Goal: Task Accomplishment & Management: Use online tool/utility

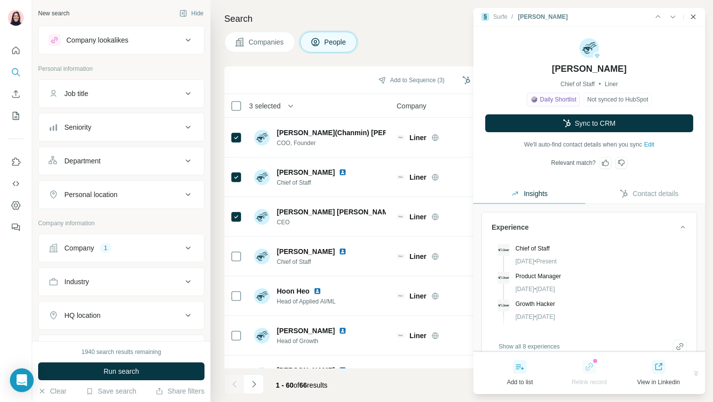
click at [696, 14] on icon "Close side panel" at bounding box center [693, 17] width 8 height 8
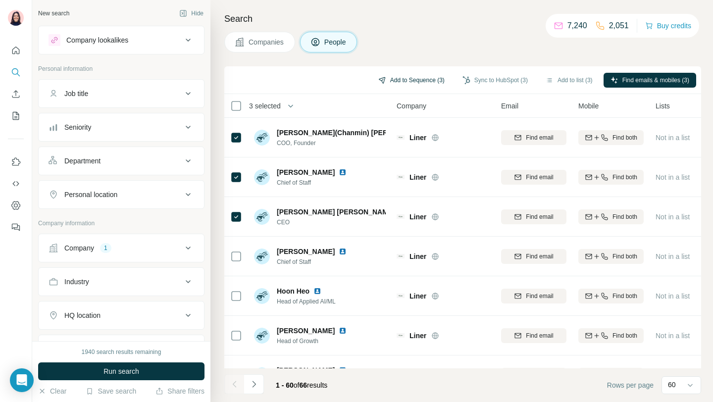
click at [407, 78] on button "Add to Sequence (3)" at bounding box center [411, 80] width 80 height 15
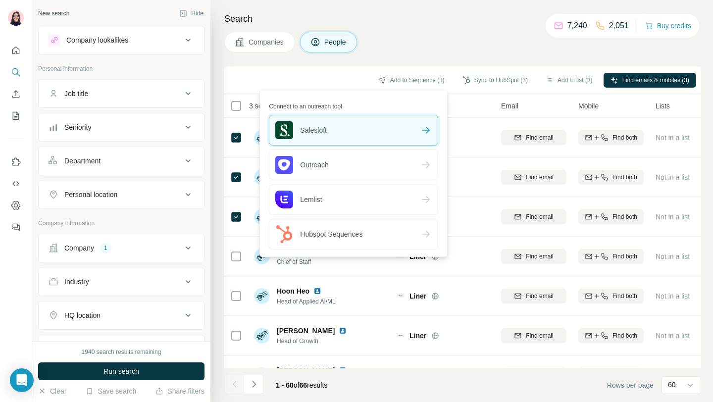
click at [369, 127] on div "Salesloft" at bounding box center [353, 130] width 168 height 30
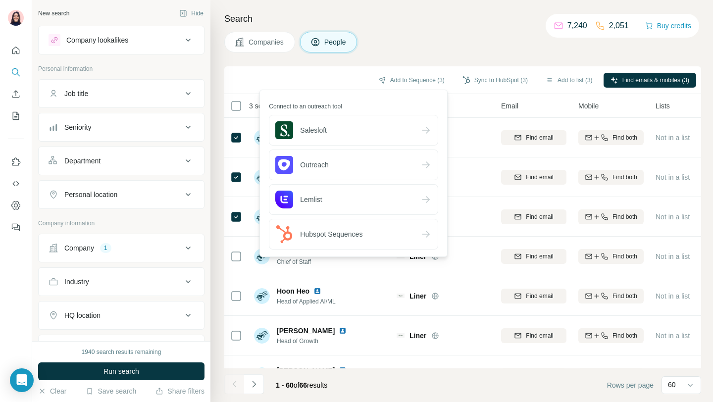
click at [420, 40] on div "Companies People" at bounding box center [462, 42] width 477 height 21
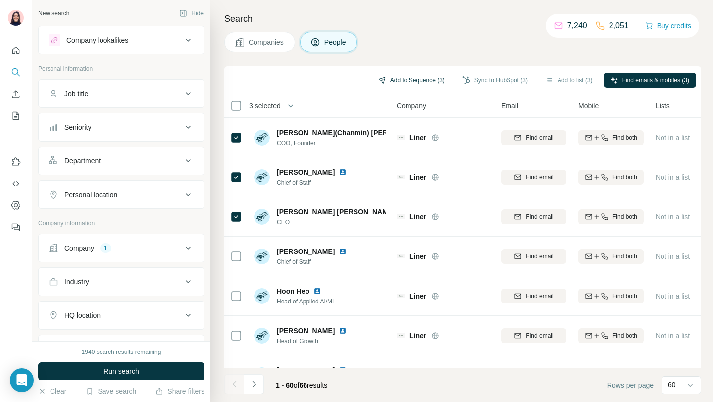
click at [415, 79] on button "Add to Sequence (3)" at bounding box center [411, 80] width 80 height 15
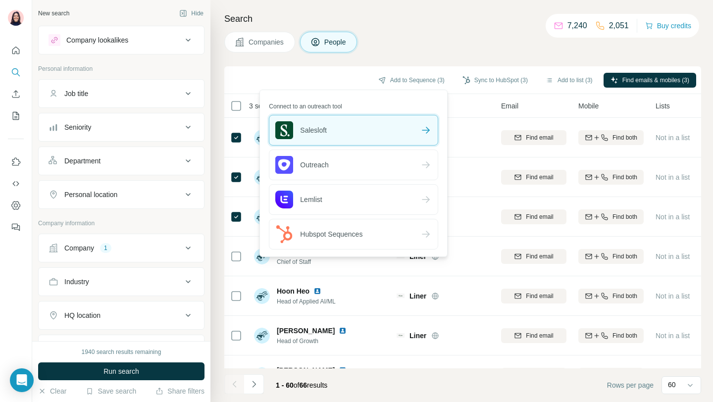
click at [378, 127] on div "Salesloft" at bounding box center [353, 130] width 168 height 30
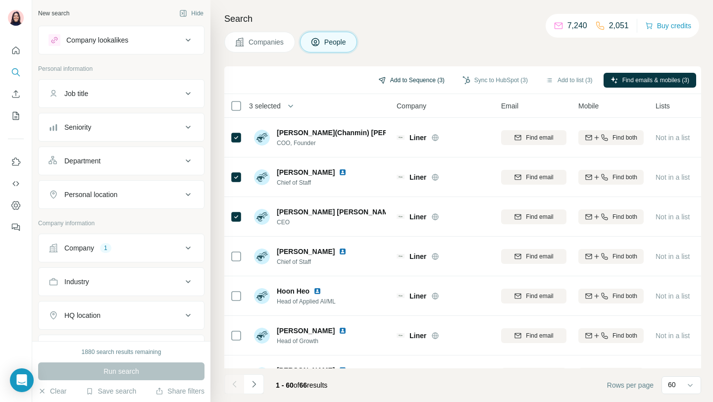
click at [423, 78] on button "Add to Sequence (3)" at bounding box center [411, 80] width 80 height 15
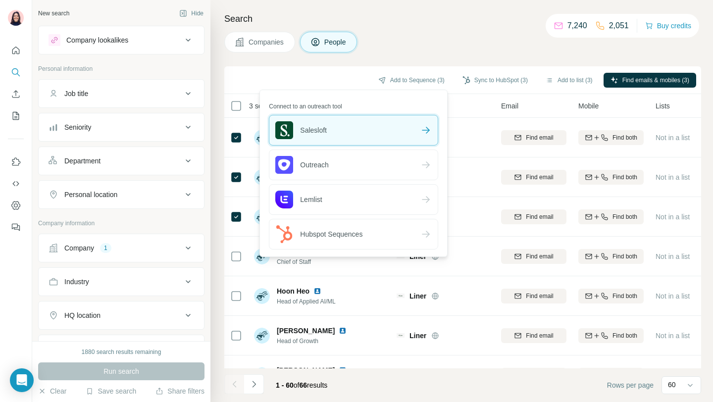
click at [364, 120] on div "Salesloft" at bounding box center [353, 130] width 168 height 30
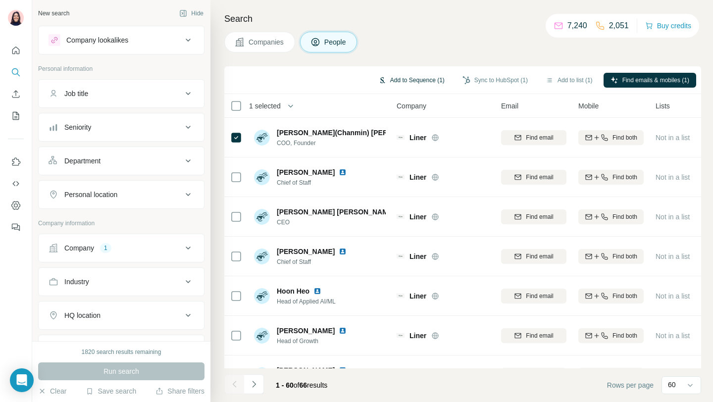
click at [422, 87] on button "Add to Sequence (1)" at bounding box center [411, 80] width 80 height 15
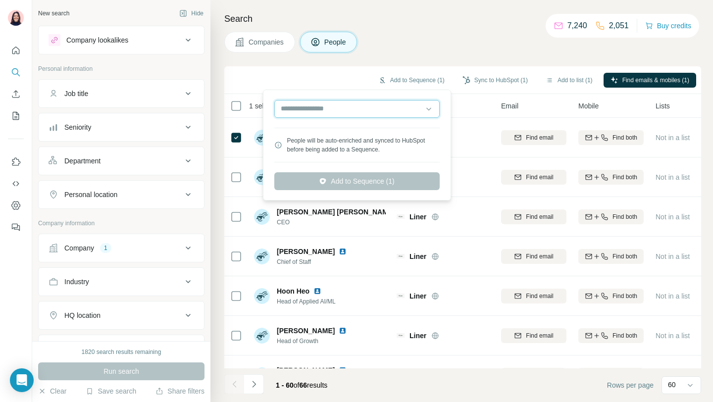
click at [397, 104] on input "text" at bounding box center [356, 109] width 165 height 18
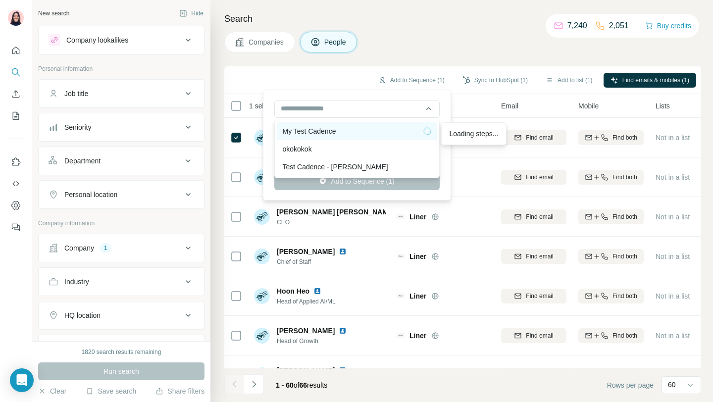
click at [364, 127] on div "My Test Cadence" at bounding box center [357, 131] width 149 height 10
type input "**********"
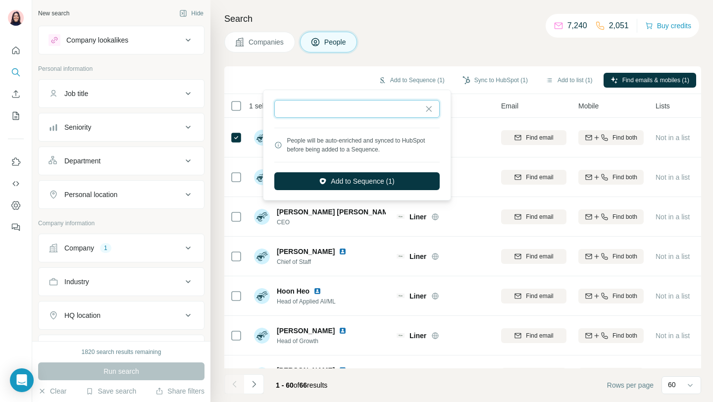
click at [379, 111] on input "text" at bounding box center [356, 109] width 165 height 18
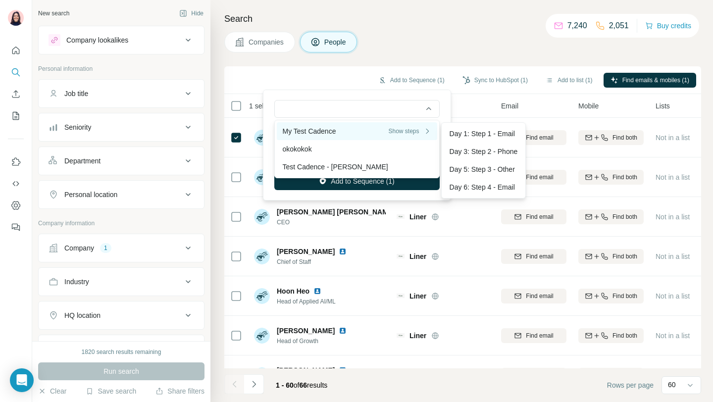
click at [355, 135] on div "My Test Cadence Show steps" at bounding box center [357, 131] width 149 height 10
type input "**********"
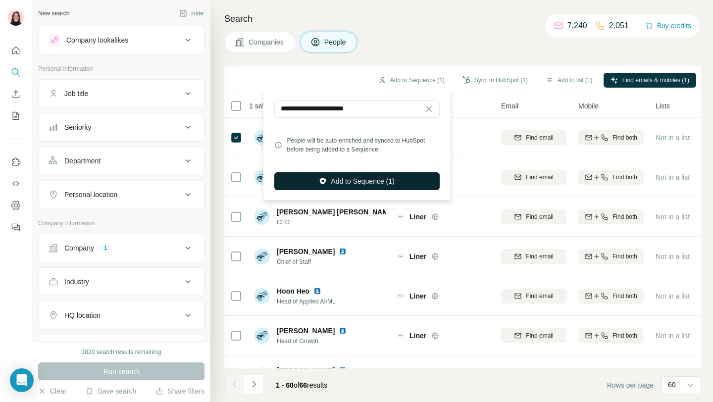
click at [367, 183] on button "Add to Sequence (1)" at bounding box center [356, 181] width 165 height 18
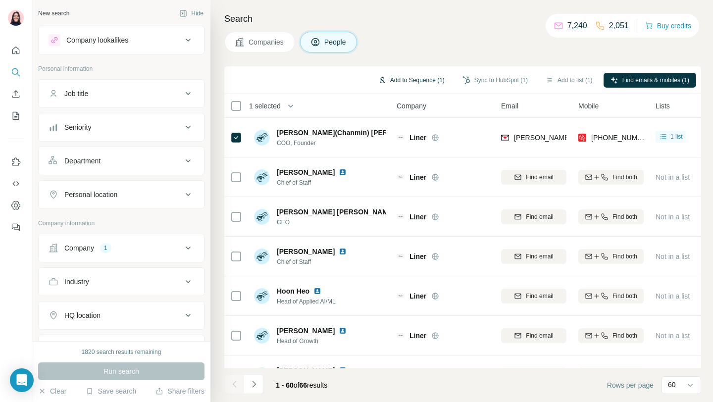
click at [416, 77] on button "Add to Sequence (1)" at bounding box center [411, 80] width 80 height 15
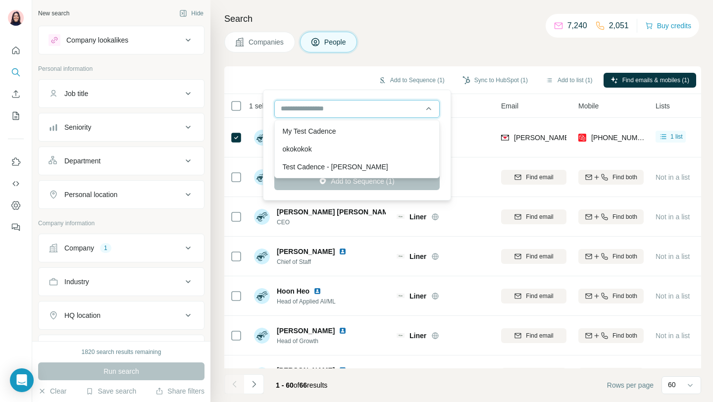
click at [380, 116] on input "text" at bounding box center [356, 109] width 165 height 18
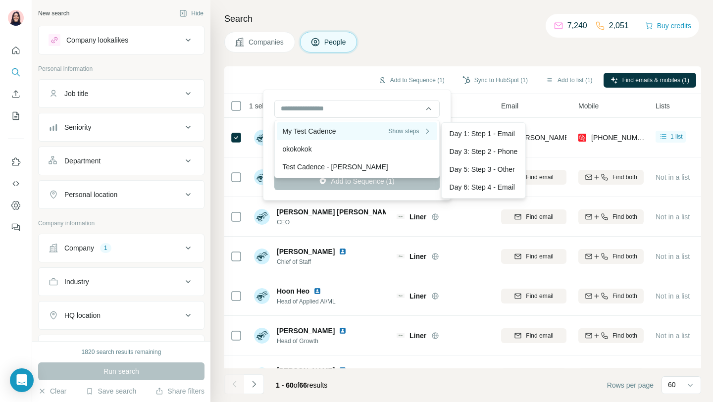
click at [377, 132] on div "My Test Cadence Show steps" at bounding box center [357, 131] width 149 height 10
type input "**********"
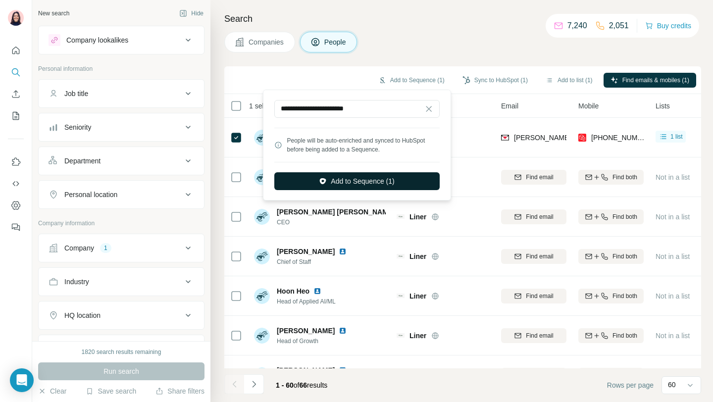
click at [377, 179] on button "Add to Sequence (1)" at bounding box center [356, 181] width 165 height 18
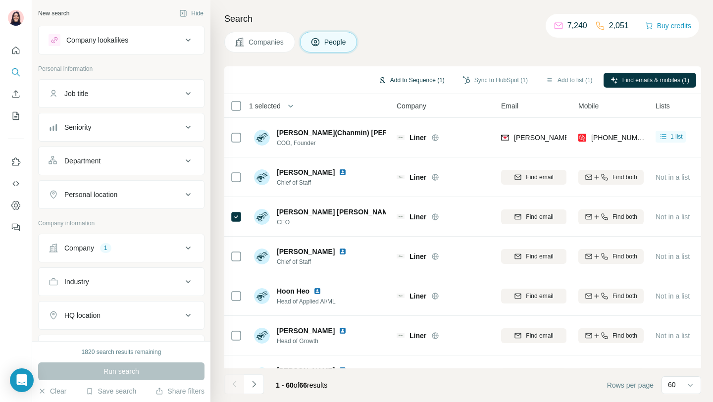
click at [419, 85] on button "Add to Sequence (1)" at bounding box center [411, 80] width 80 height 15
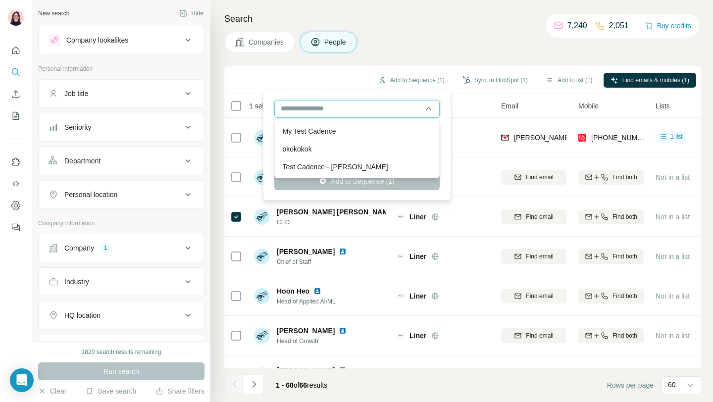
click at [346, 105] on input "text" at bounding box center [356, 109] width 165 height 18
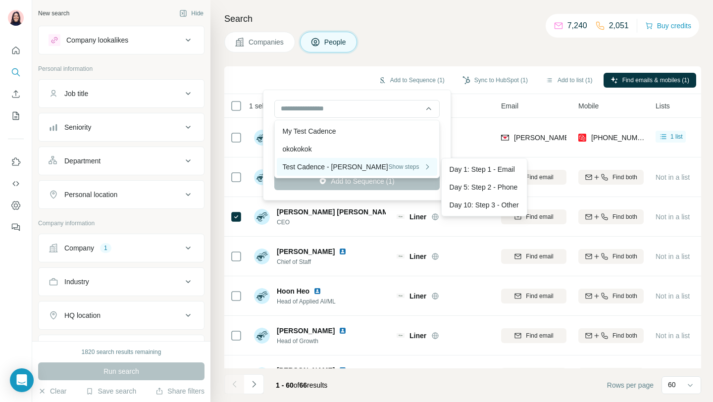
click at [338, 163] on div "Test Cadence - Alexis Show steps" at bounding box center [357, 167] width 149 height 10
type input "**********"
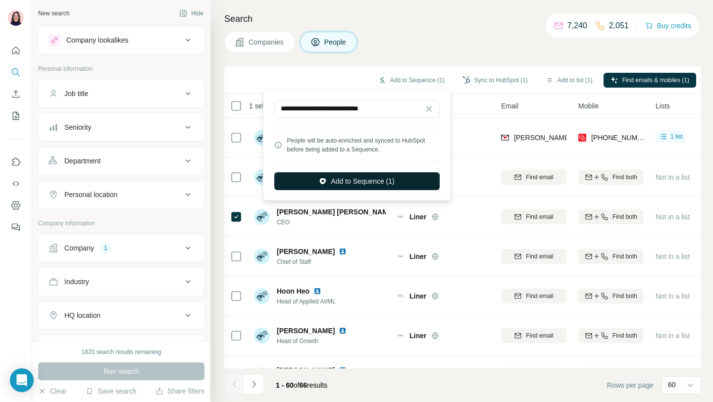
click at [339, 181] on button "Add to Sequence (1)" at bounding box center [356, 181] width 165 height 18
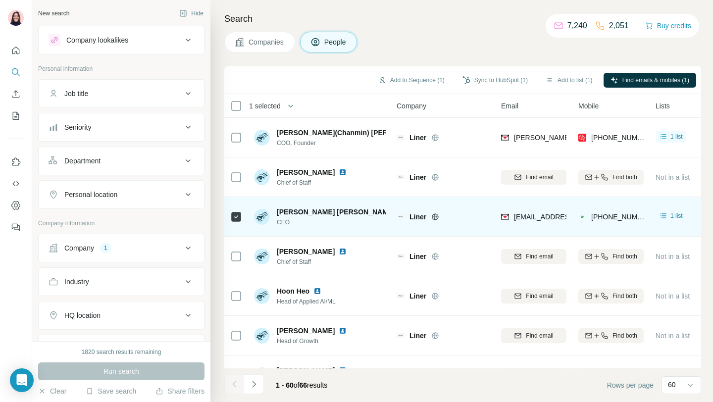
click at [357, 216] on div "Luke Jinu Kim CEO" at bounding box center [320, 216] width 132 height 27
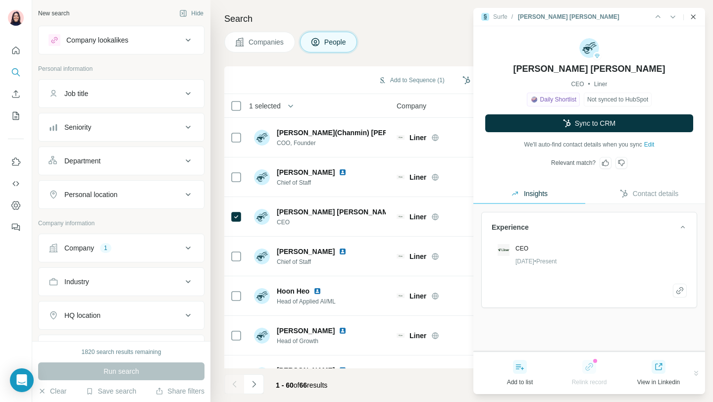
click at [693, 20] on icon "Close side panel" at bounding box center [693, 17] width 8 height 8
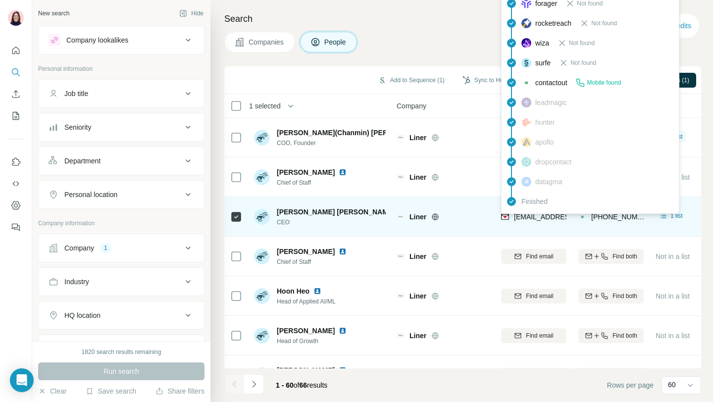
click at [500, 222] on td "jinu@getliner.com" at bounding box center [533, 217] width 77 height 40
